Goal: Information Seeking & Learning: Learn about a topic

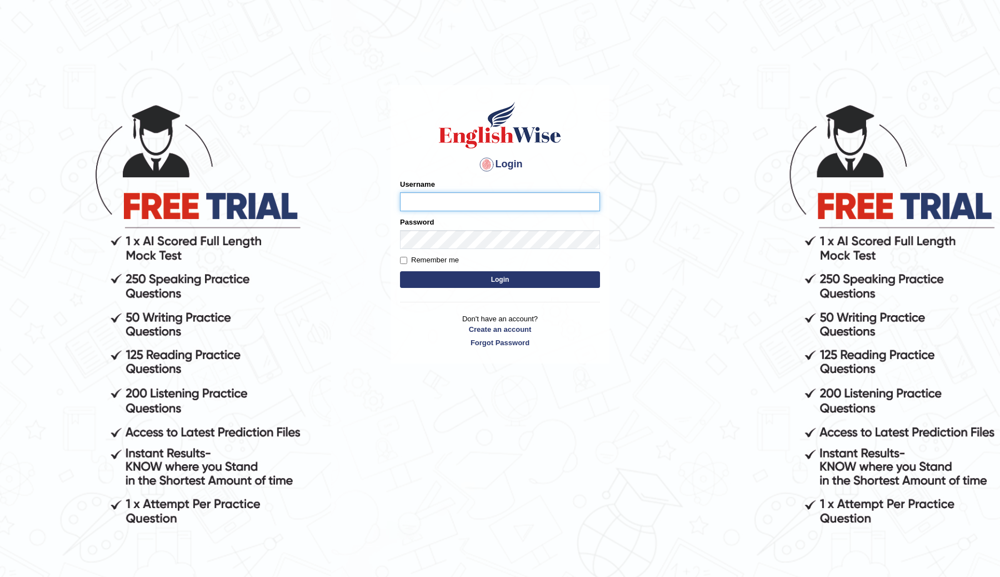
type input "ChimiZam"
click at [448, 275] on button "Login" at bounding box center [500, 279] width 200 height 17
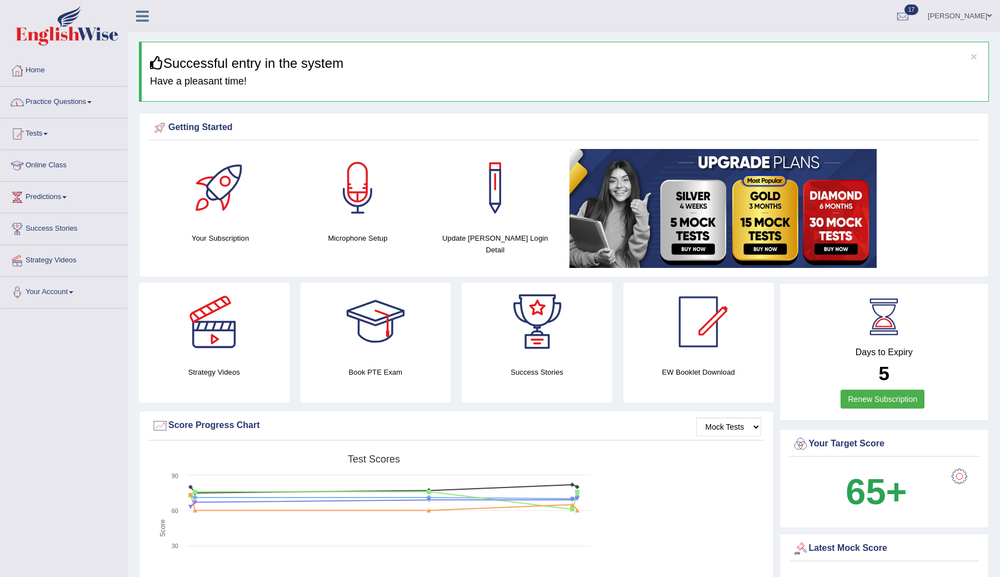
click at [73, 106] on link "Practice Questions" at bounding box center [64, 101] width 127 height 28
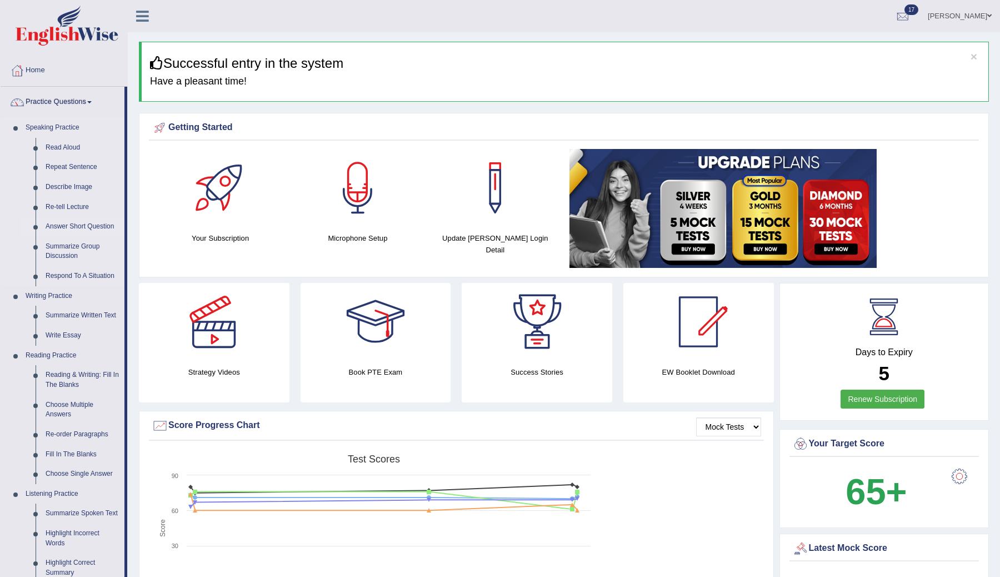
scroll to position [21, 0]
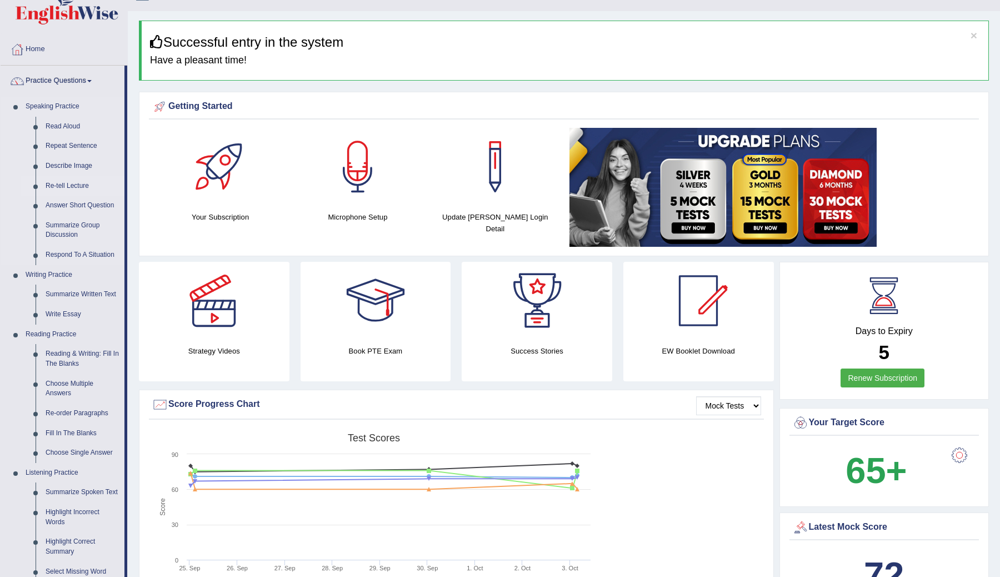
click at [65, 183] on link "Re-tell Lecture" at bounding box center [83, 186] width 84 height 20
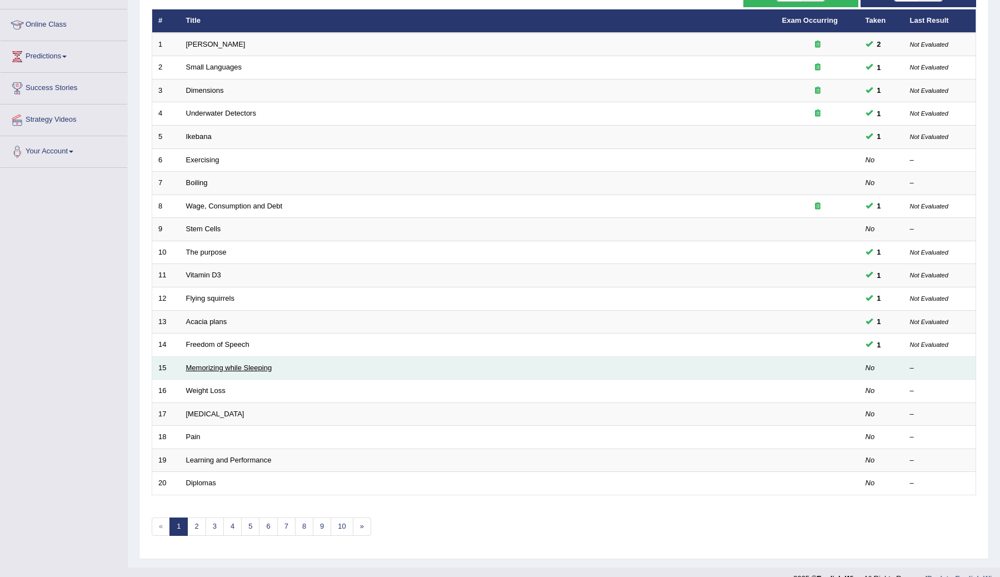
scroll to position [159, 0]
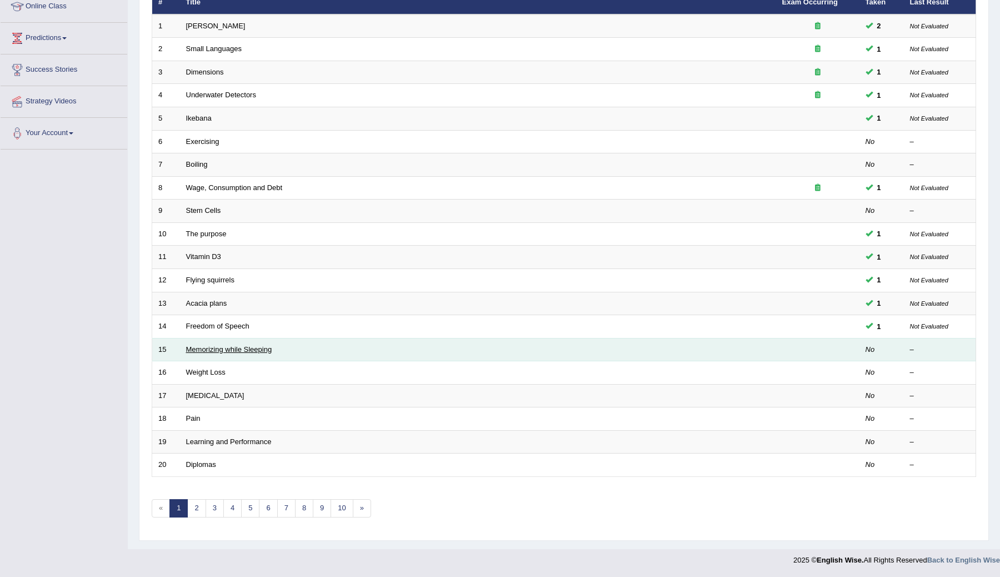
click at [214, 352] on link "Memorizing while Sleeping" at bounding box center [229, 349] width 86 height 8
